Goal: Task Accomplishment & Management: Manage account settings

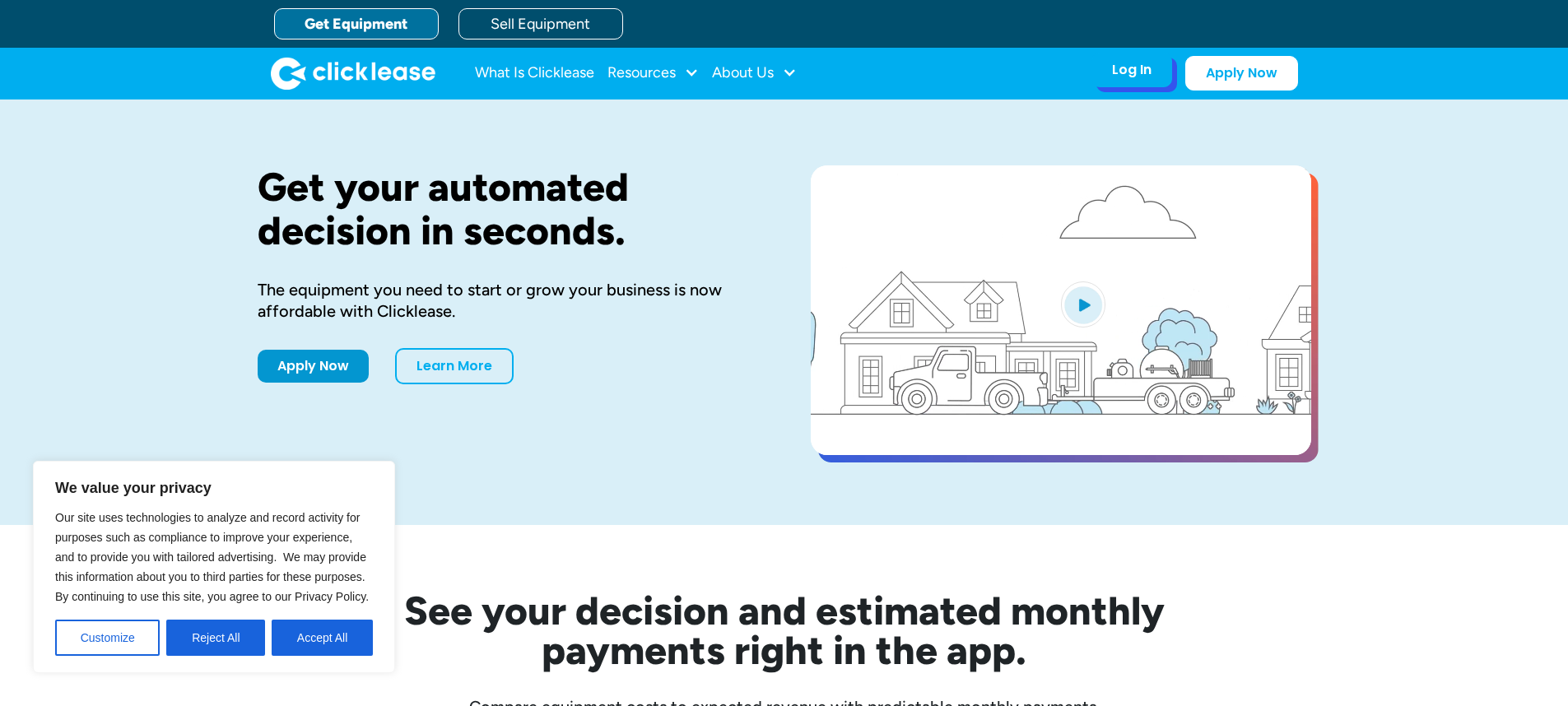
click at [1135, 85] on div "Log In Account login I use Clicklease to get my equipment Partner Portal I offe…" at bounding box center [1132, 70] width 81 height 35
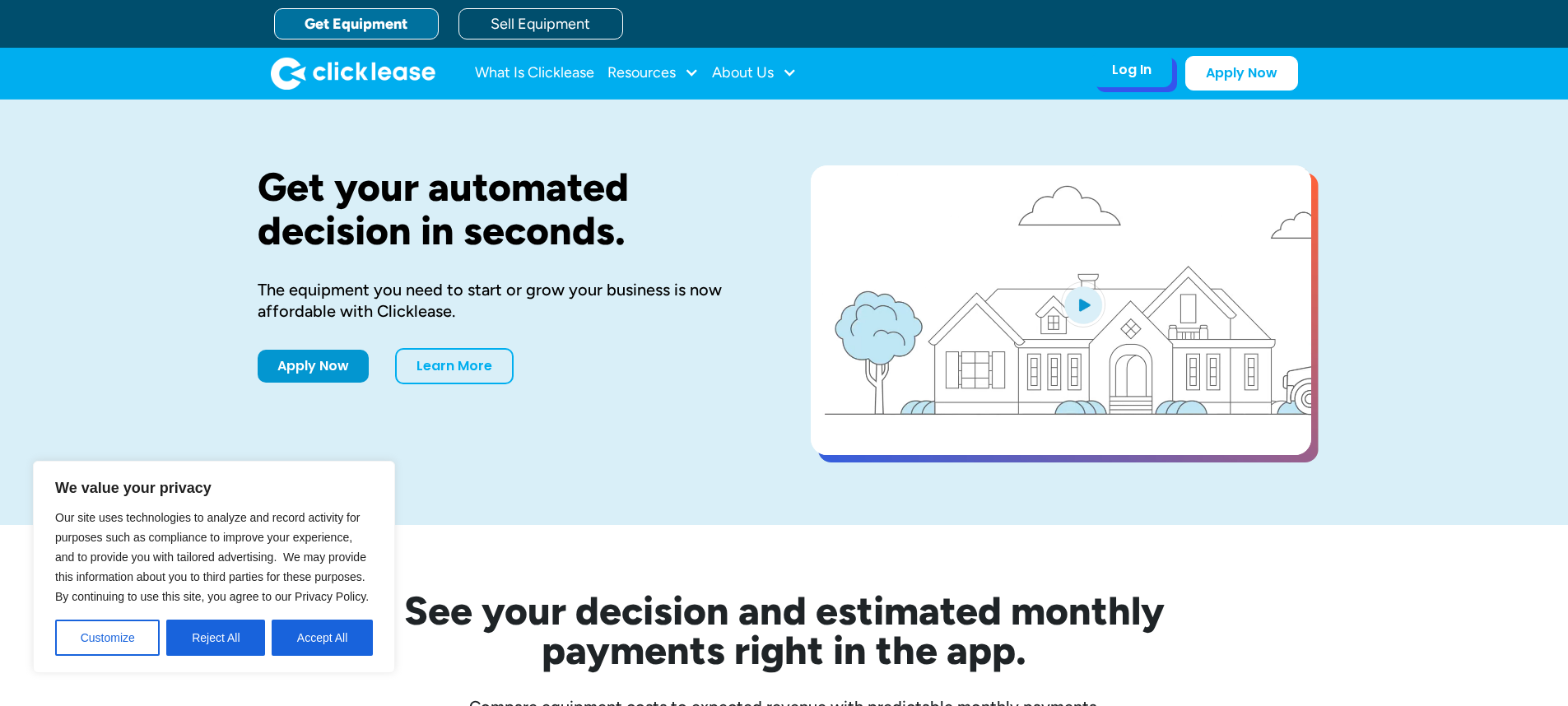
click at [1139, 79] on div "Log In Account login I use Clicklease to get my equipment Partner Portal I offe…" at bounding box center [1132, 70] width 81 height 35
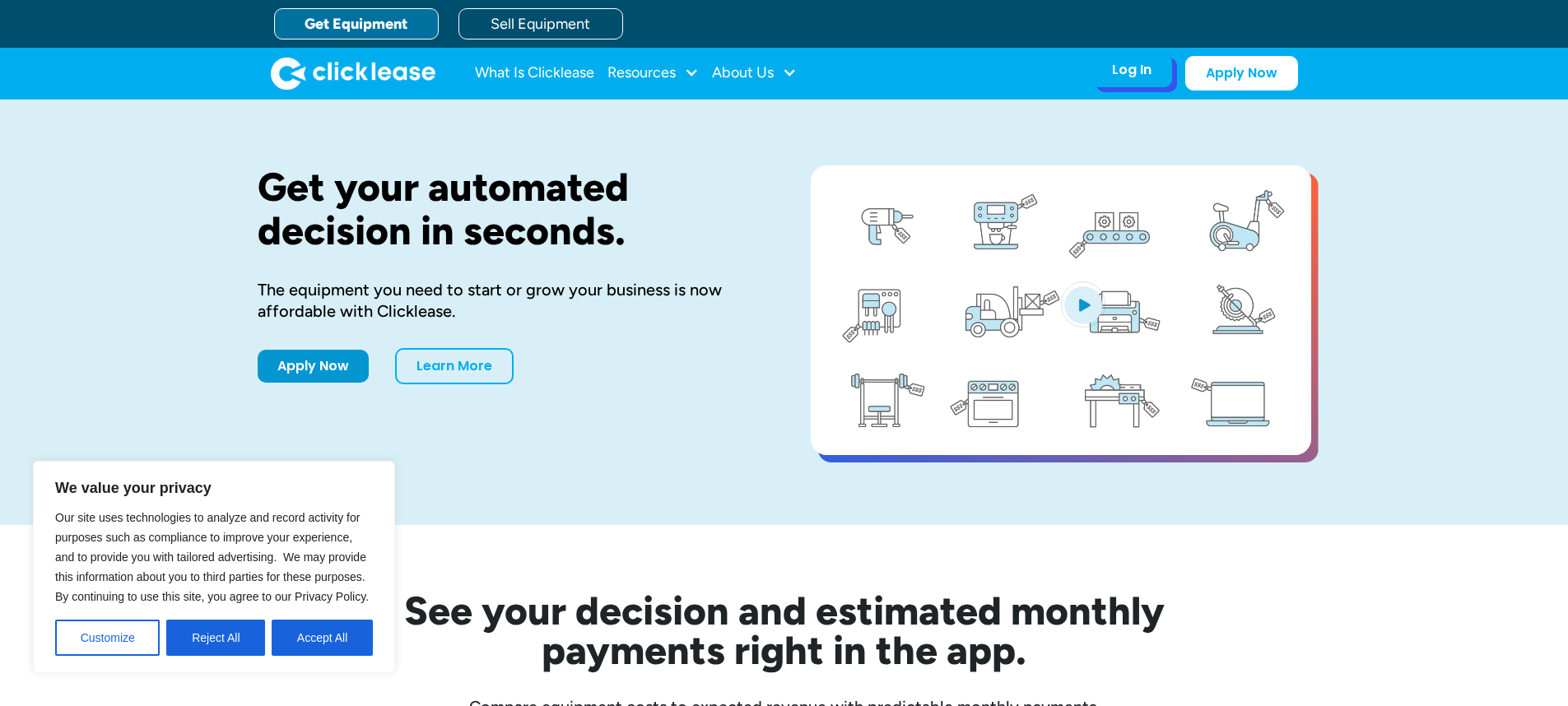
click at [1139, 78] on div "Log In" at bounding box center [1132, 69] width 39 height 16
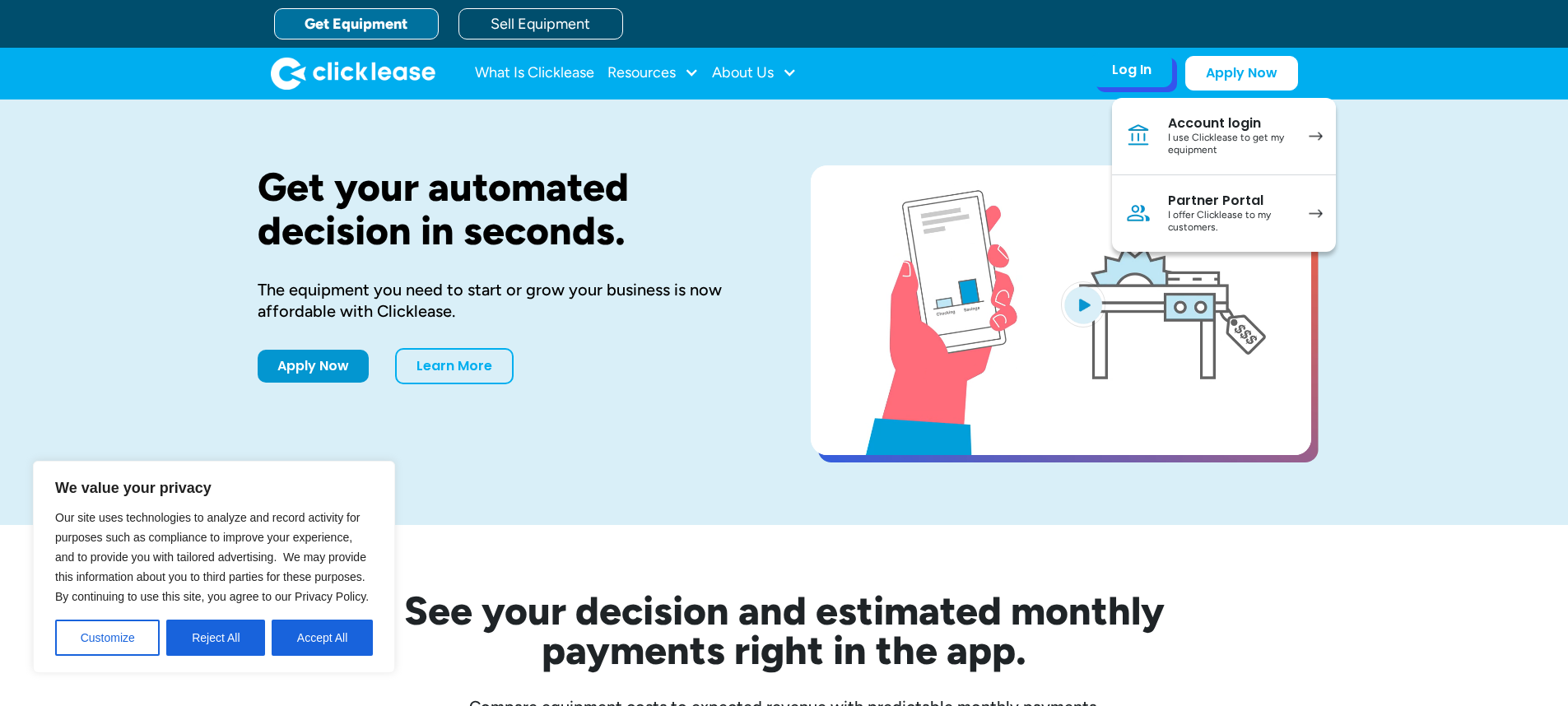
click at [1170, 133] on div "I use Clicklease to get my equipment" at bounding box center [1231, 145] width 124 height 26
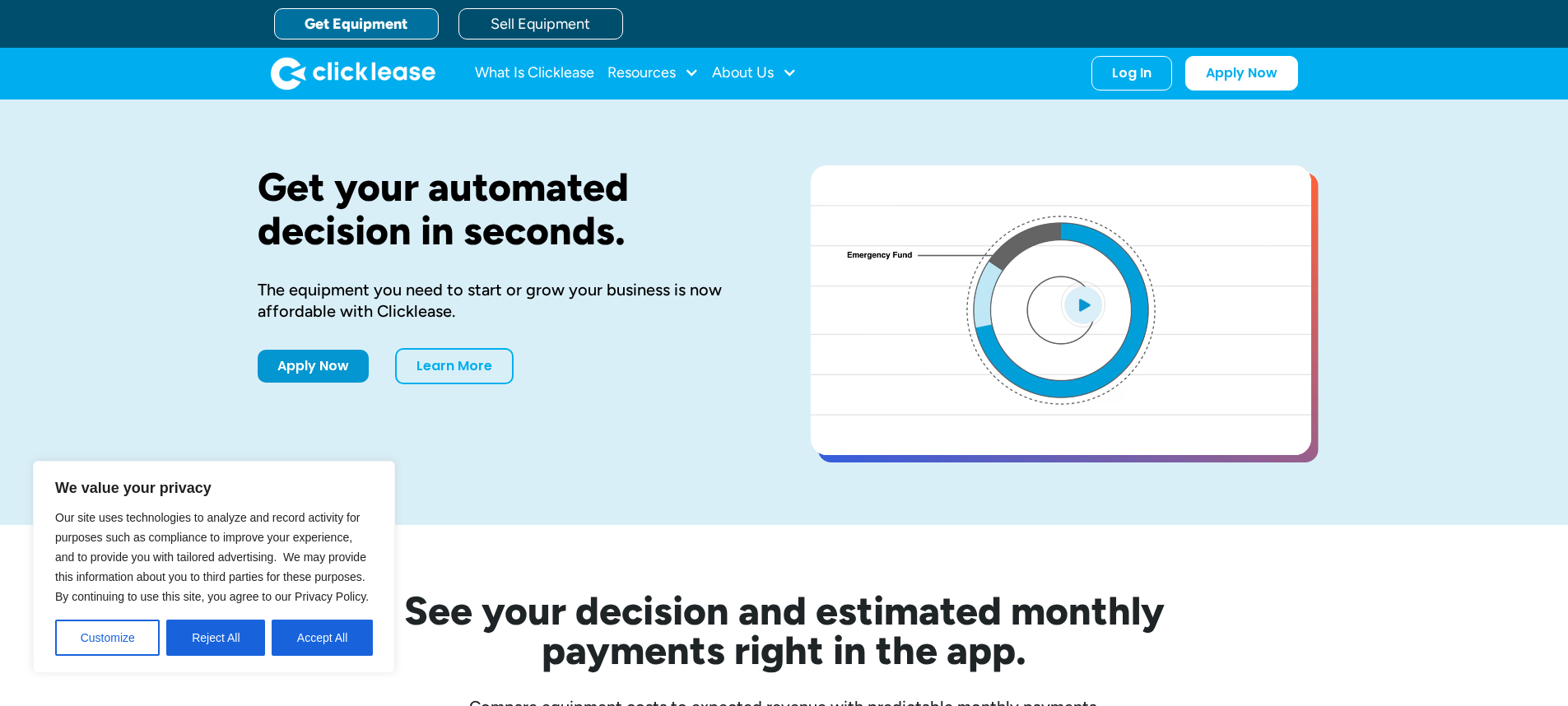
click at [1141, 143] on div "Get your automated decision in seconds. The equipment you need to start or grow…" at bounding box center [784, 312] width 1054 height 425
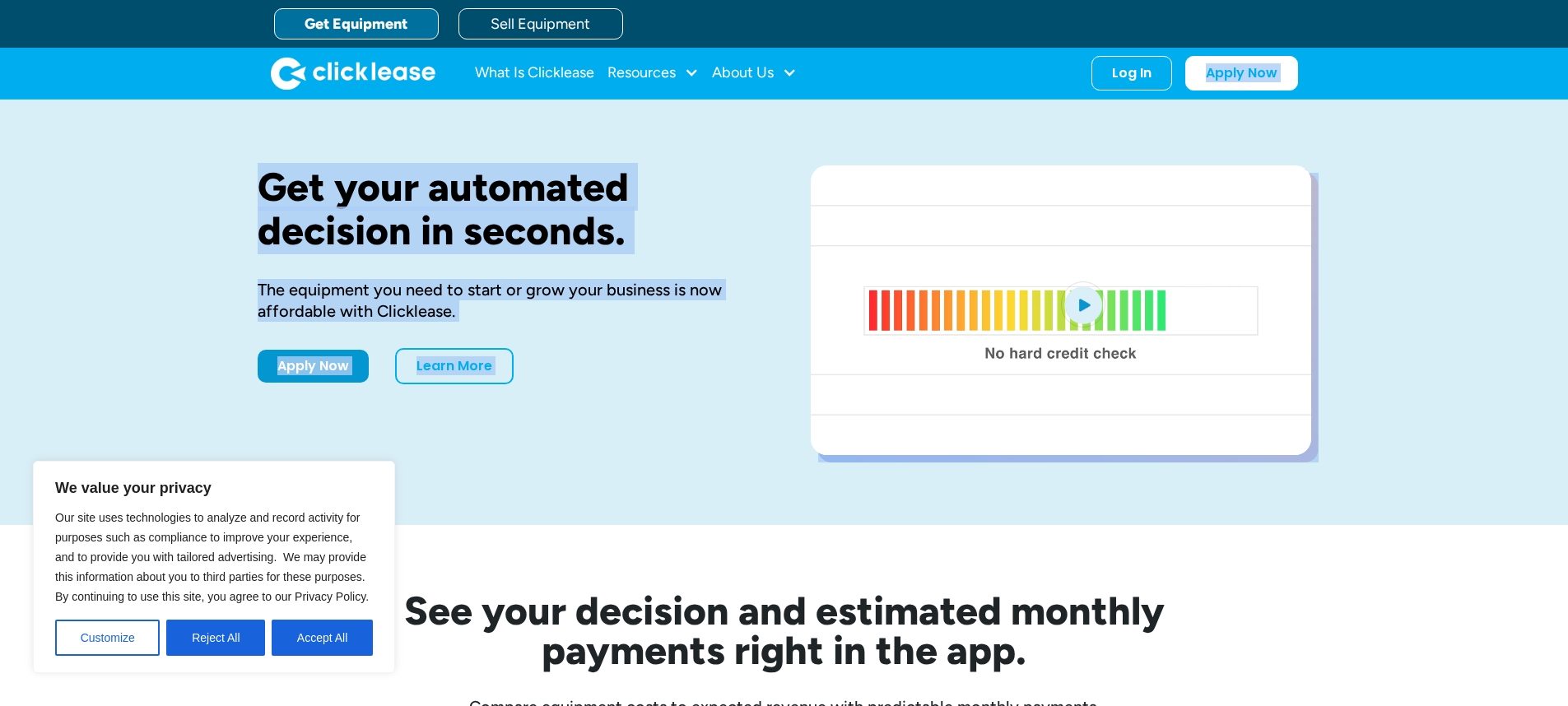
drag, startPoint x: 1140, startPoint y: 79, endPoint x: 1127, endPoint y: 132, distance: 54.6
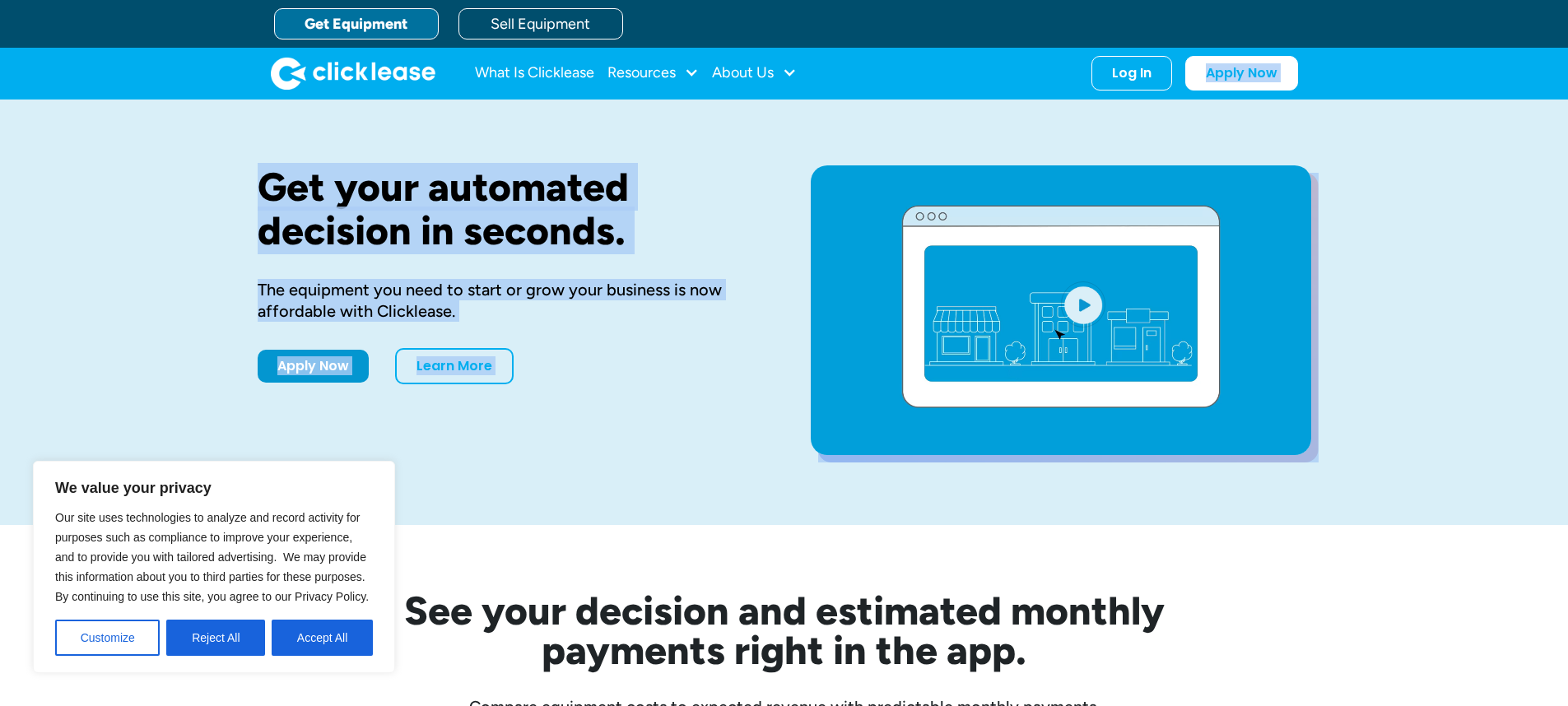
click at [1127, 132] on div "Get your automated decision in seconds. The equipment you need to start or grow…" at bounding box center [784, 312] width 1054 height 425
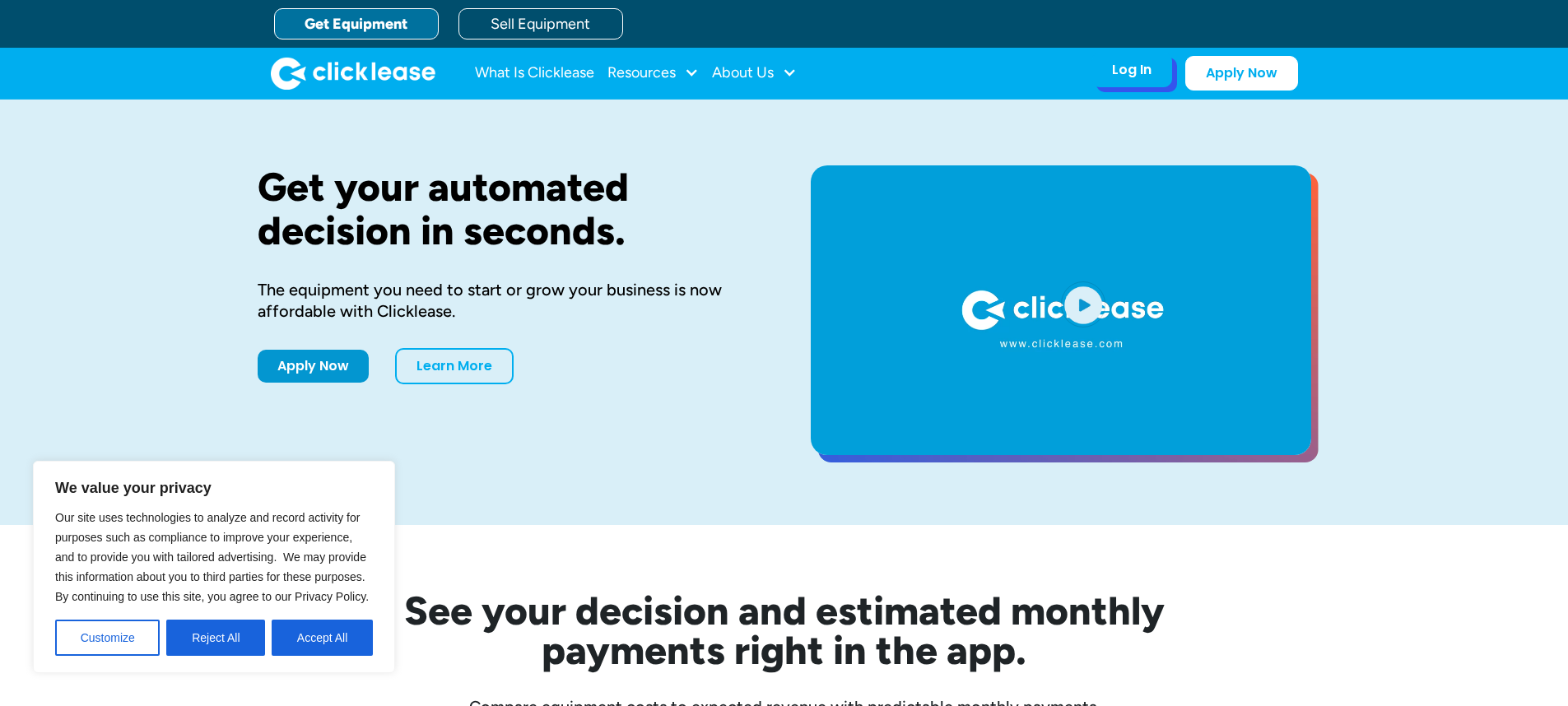
click at [1118, 79] on div "Log In Account login I use Clicklease to get my equipment Partner Portal I offe…" at bounding box center [1132, 70] width 81 height 35
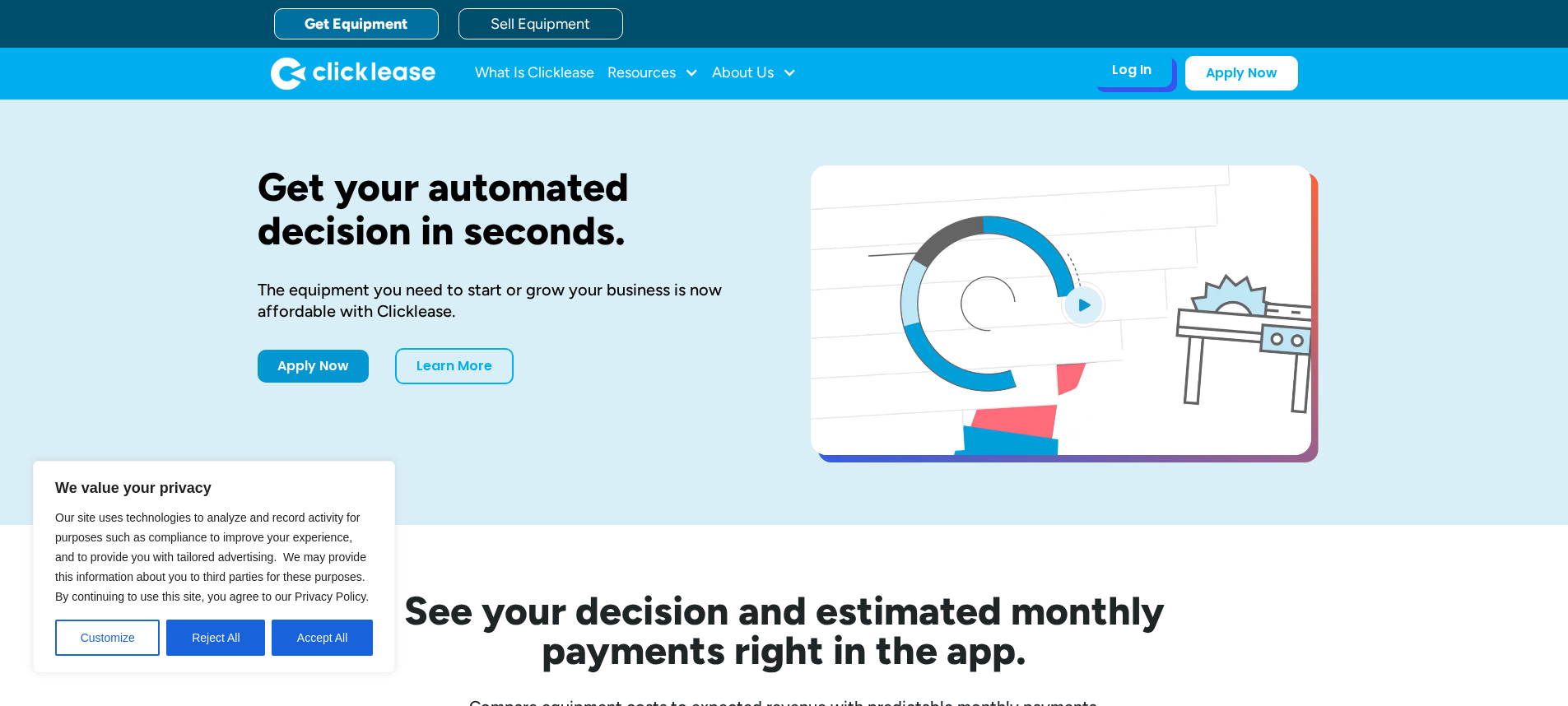
click at [1126, 78] on div "Log In" at bounding box center [1132, 69] width 39 height 16
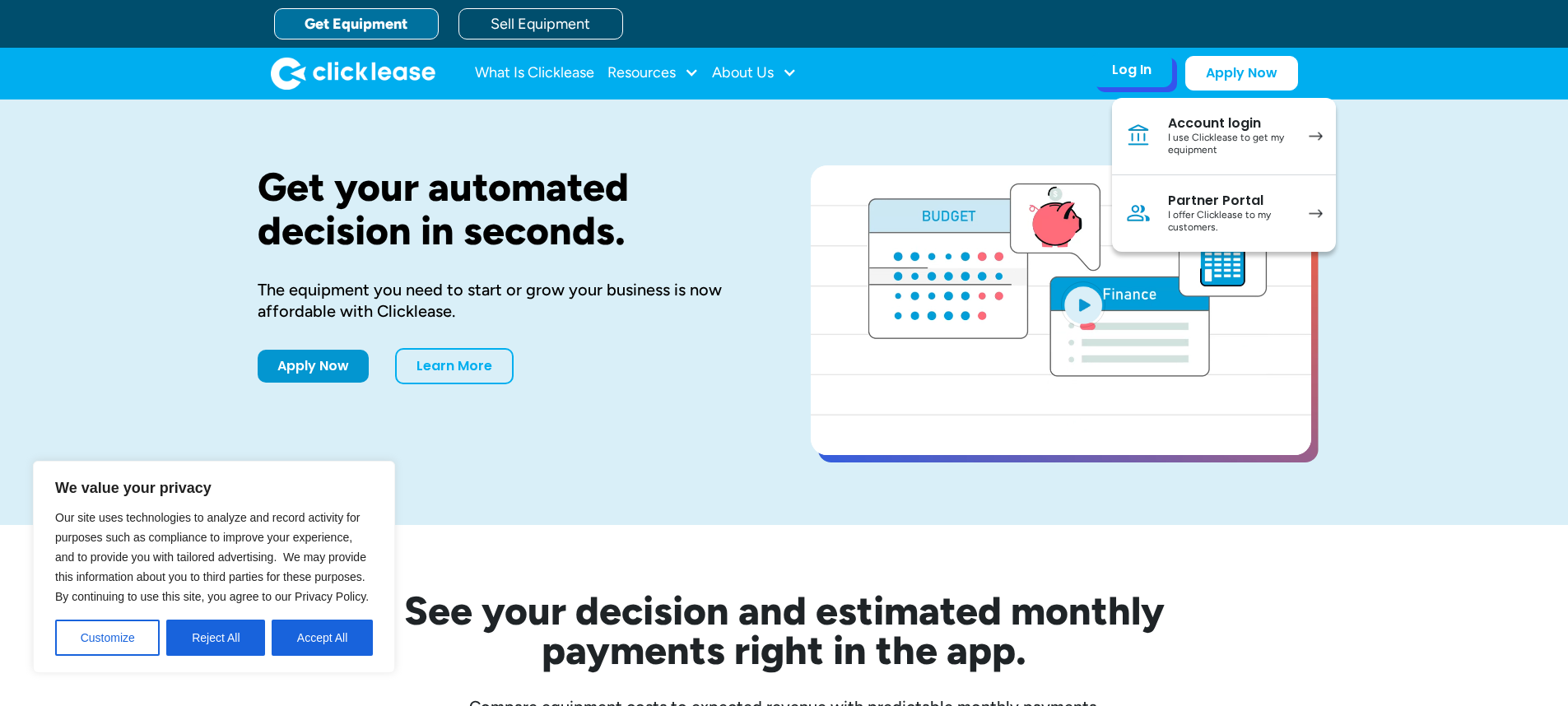
click at [1153, 134] on link "Account login I use Clicklease to get my equipment" at bounding box center [1224, 136] width 224 height 77
